Goal: Obtain resource: Download file/media

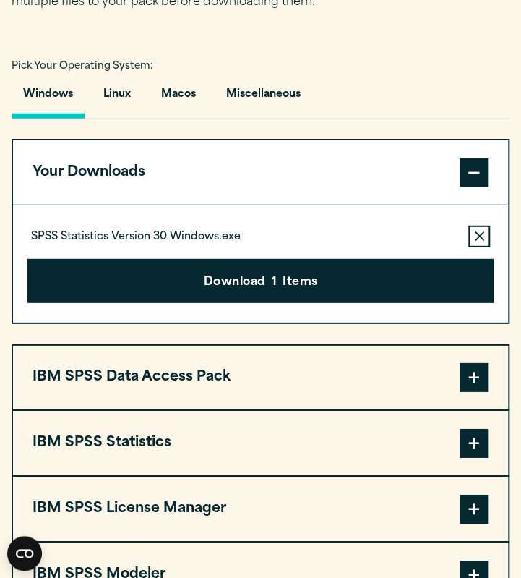
scroll to position [1010, 0]
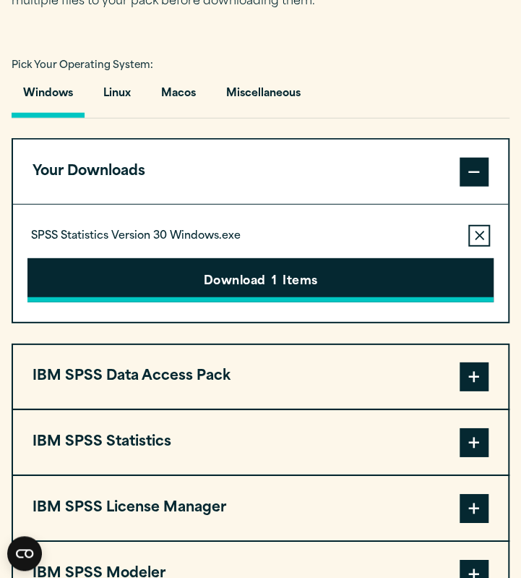
click at [223, 282] on button "Download 1 Items" at bounding box center [260, 280] width 466 height 45
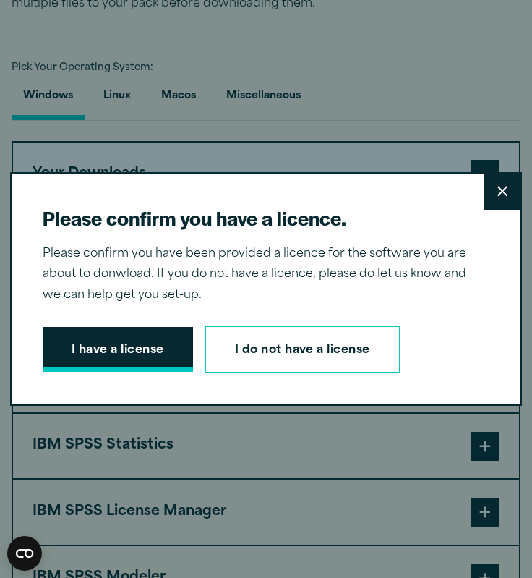
click at [129, 368] on button "I have a license" at bounding box center [118, 349] width 150 height 45
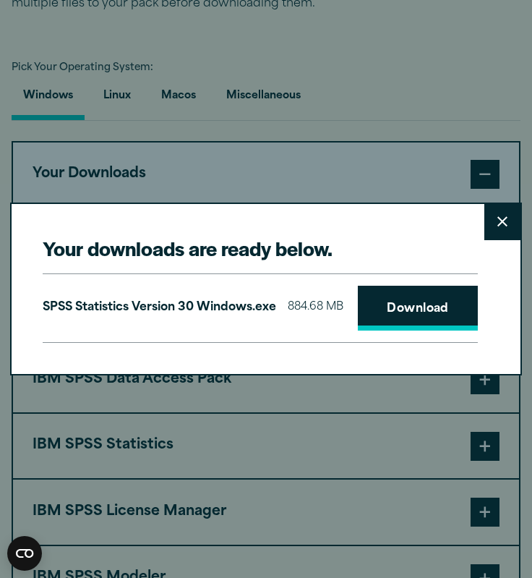
click at [358, 322] on link "Download" at bounding box center [418, 308] width 120 height 45
click at [67, 375] on div "Your downloads are ready below. Close SPSS Statistics Version 30 Windows.exe 88…" at bounding box center [266, 289] width 513 height 173
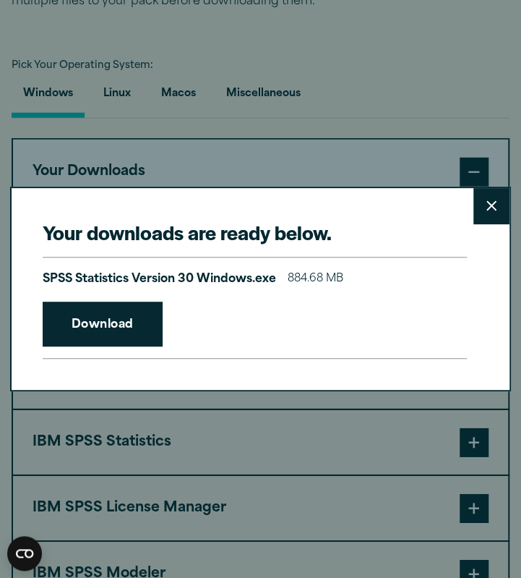
click at [200, 458] on div "Your downloads are ready below. Close SPSS Statistics Version 30 Windows.exe 88…" at bounding box center [260, 289] width 521 height 578
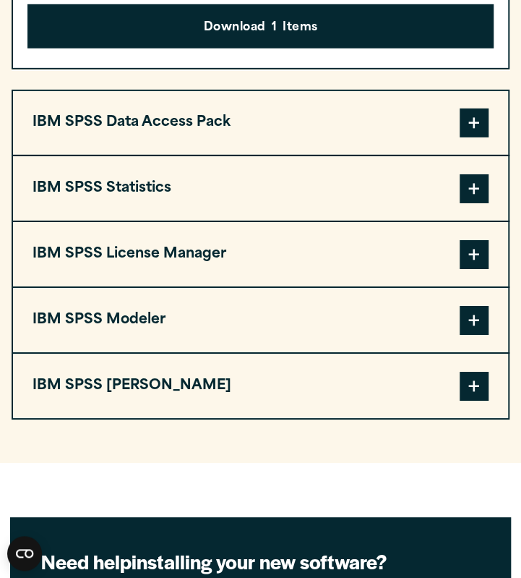
scroll to position [1268, 0]
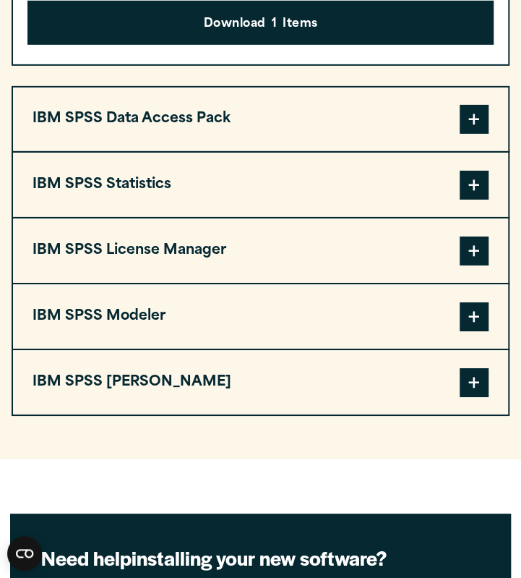
click at [310, 269] on button "IBM SPSS License Manager" at bounding box center [260, 250] width 495 height 64
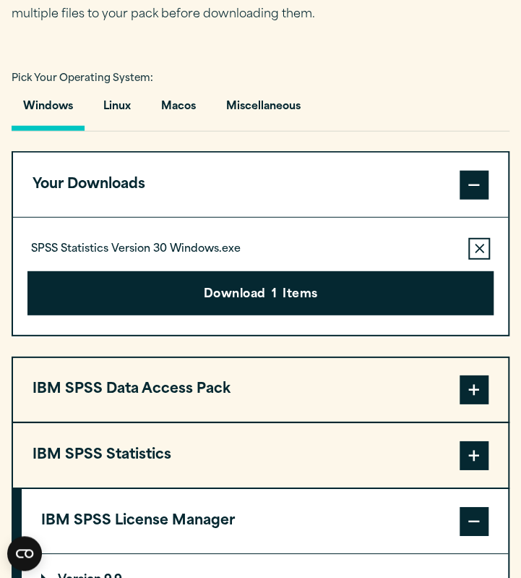
scroll to position [998, 0]
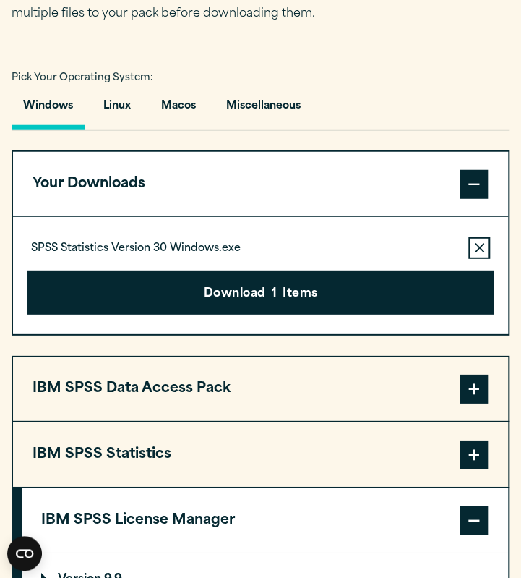
click at [480, 184] on span at bounding box center [474, 184] width 29 height 29
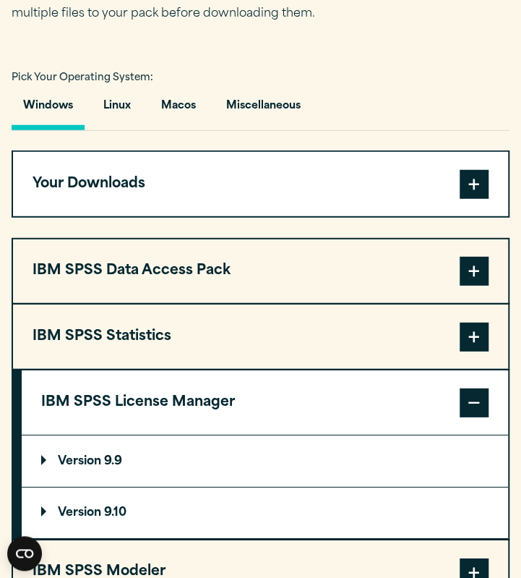
click at [480, 184] on span at bounding box center [474, 184] width 29 height 29
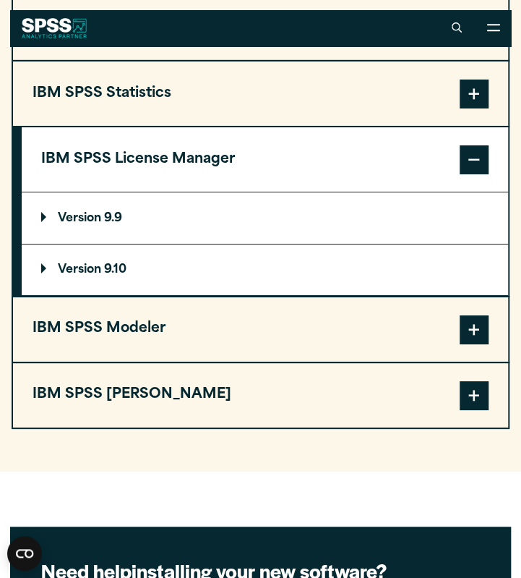
scroll to position [1358, 0]
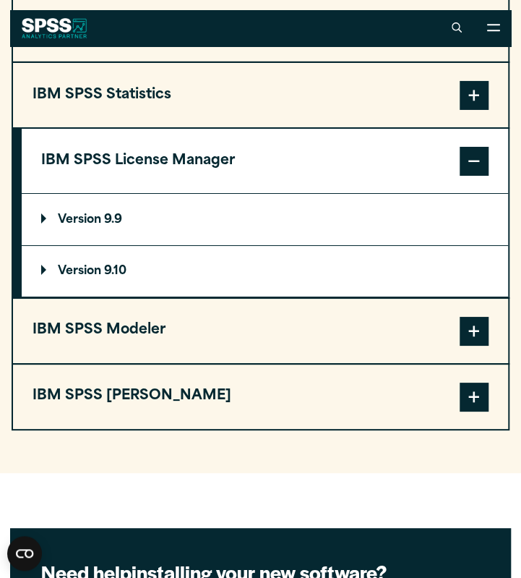
click at [252, 111] on button "IBM SPSS Statistics" at bounding box center [260, 95] width 495 height 64
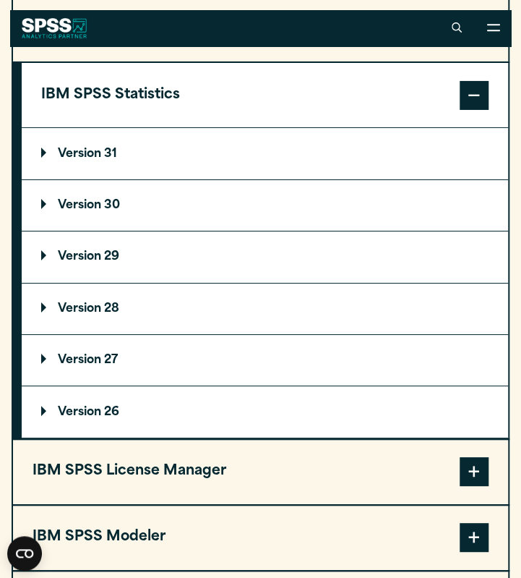
click at [156, 262] on summary "Version 29" at bounding box center [265, 256] width 487 height 51
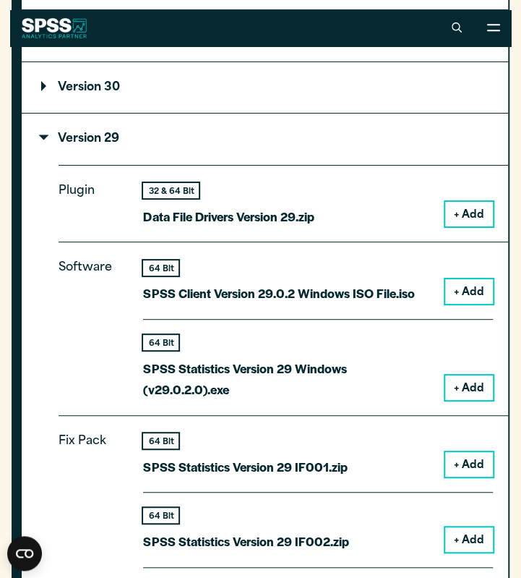
scroll to position [1475, 0]
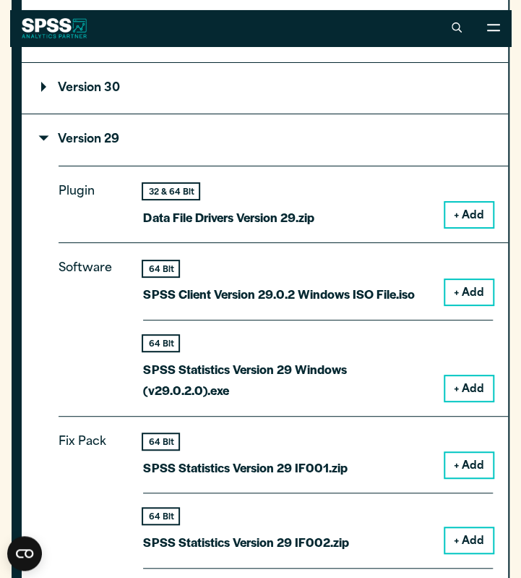
click at [462, 296] on button "+ Add" at bounding box center [470, 292] width 48 height 25
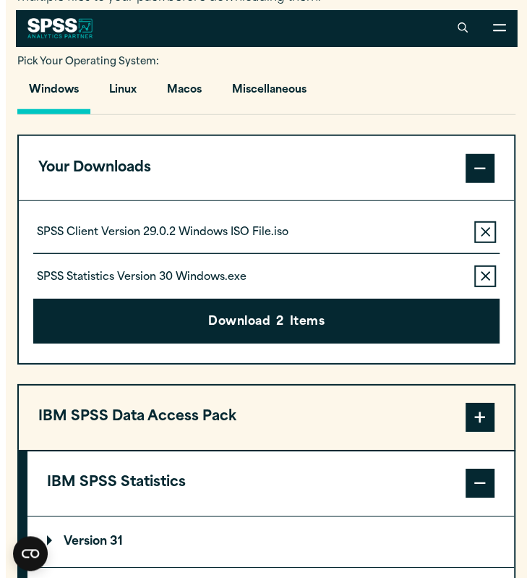
scroll to position [1008, 0]
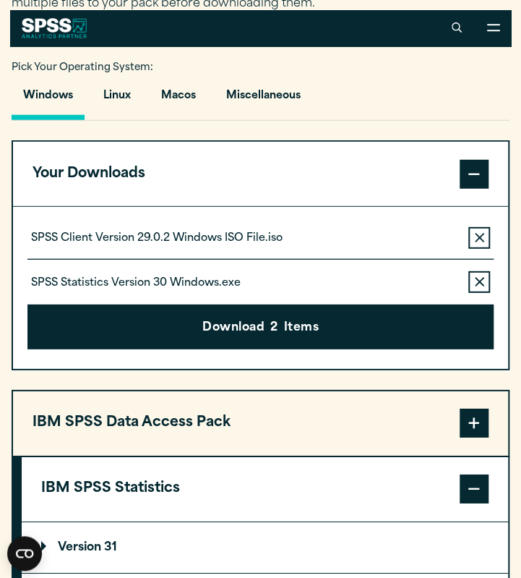
click at [473, 287] on button "Remove this item from your software download list" at bounding box center [480, 282] width 22 height 22
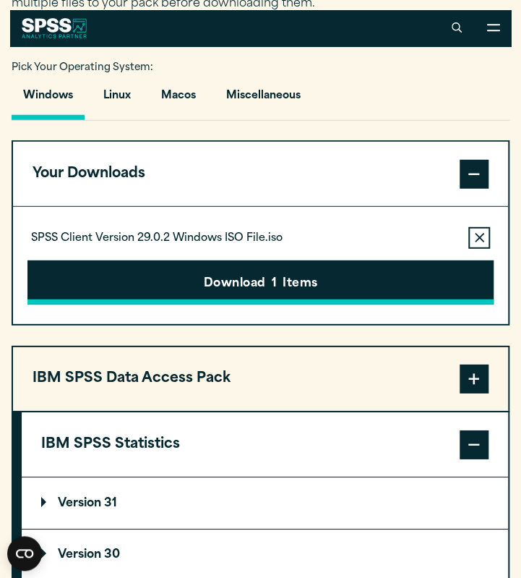
click at [375, 283] on button "Download 1 Items" at bounding box center [260, 282] width 466 height 45
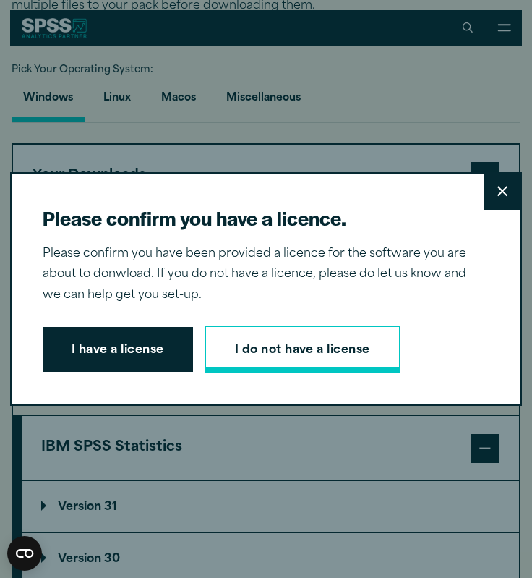
click at [308, 354] on link "I do not have a license" at bounding box center [303, 349] width 196 height 48
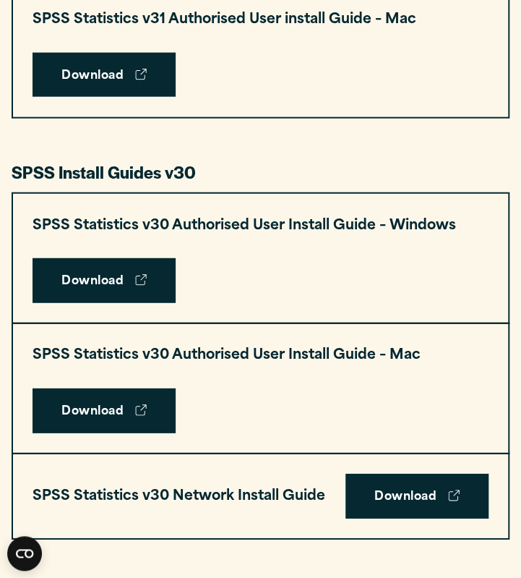
scroll to position [929, 0]
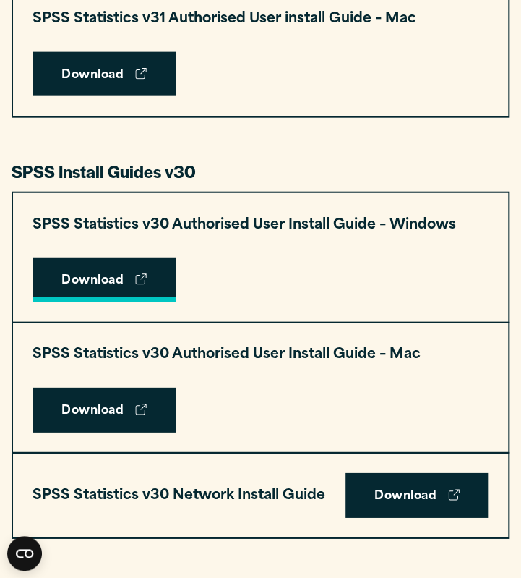
click at [132, 273] on link "Download" at bounding box center [104, 279] width 143 height 45
